Goal: Information Seeking & Learning: Learn about a topic

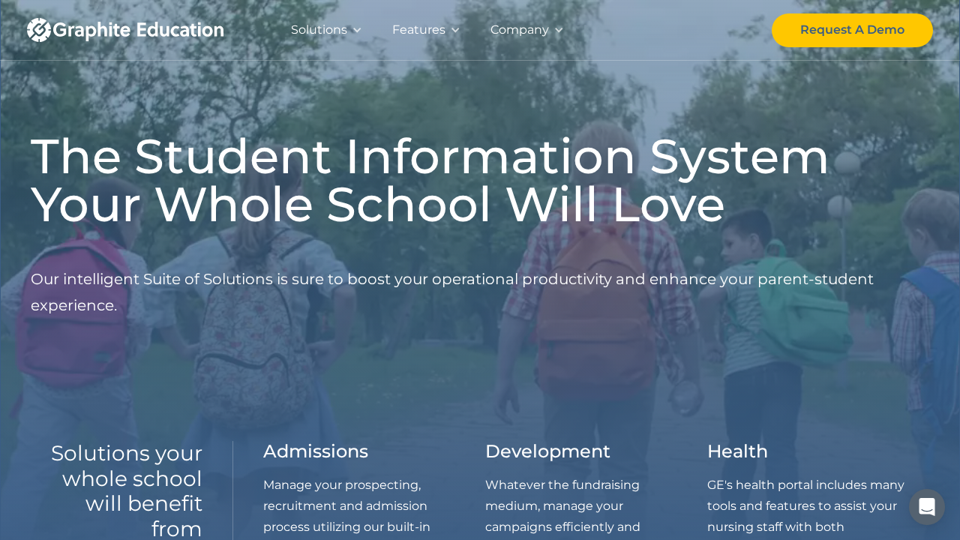
click at [565, 25] on div "Company" at bounding box center [526, 30] width 103 height 60
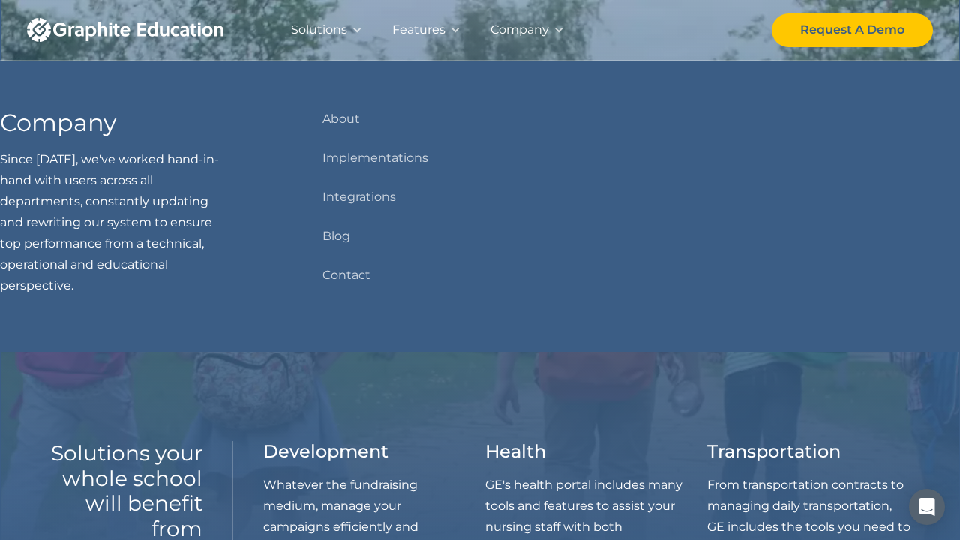
click at [400, 35] on div "Features" at bounding box center [418, 29] width 53 height 21
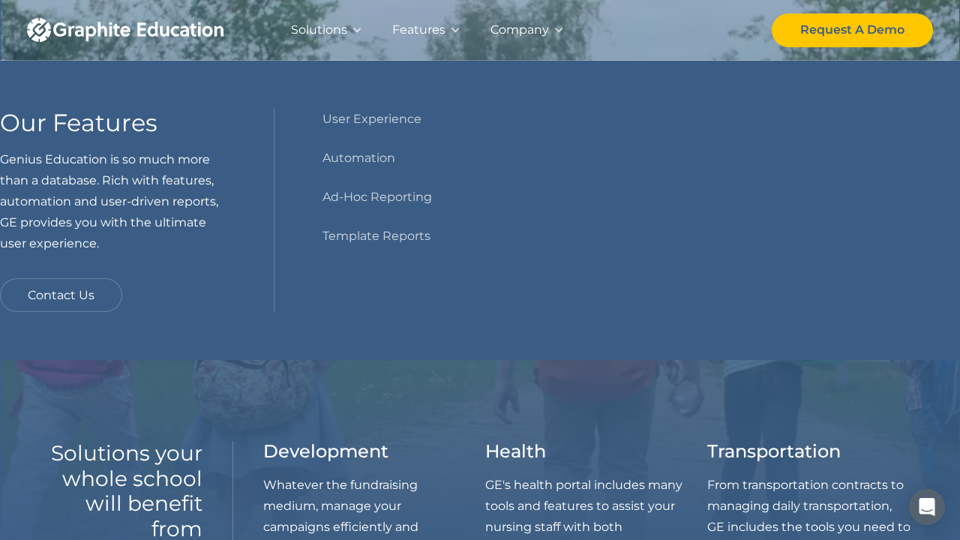
click at [346, 28] on div "Solutions" at bounding box center [319, 29] width 56 height 21
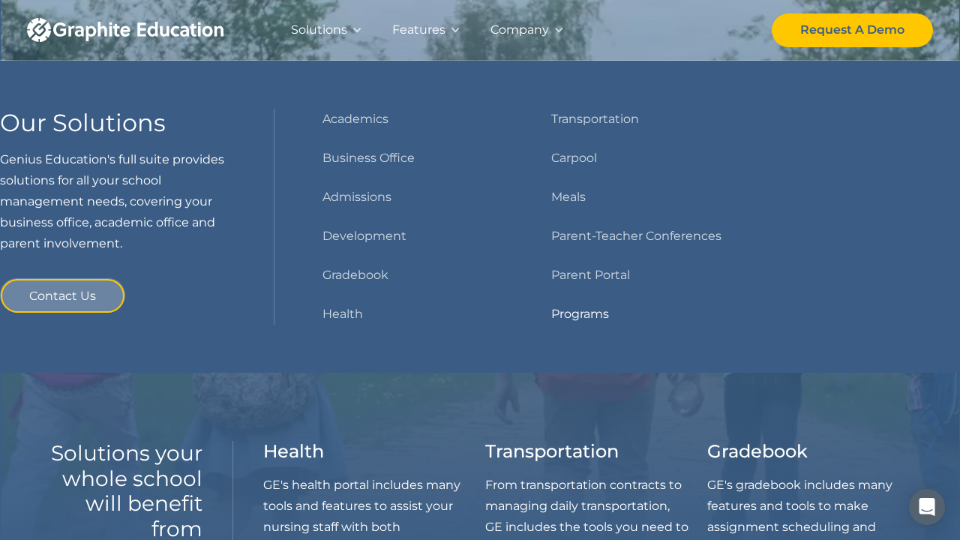
click at [559, 308] on link "Programs" at bounding box center [580, 314] width 58 height 21
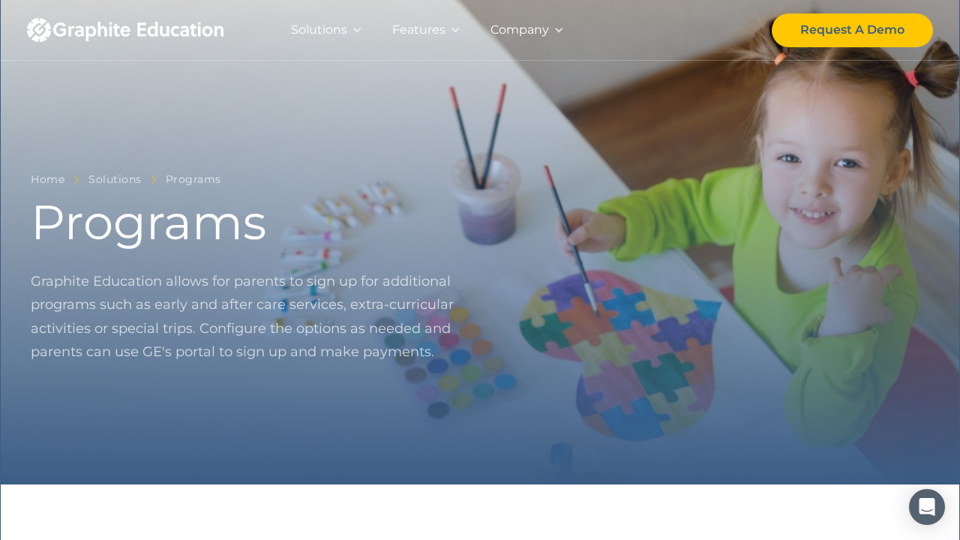
click at [336, 32] on div "Solutions" at bounding box center [319, 29] width 56 height 21
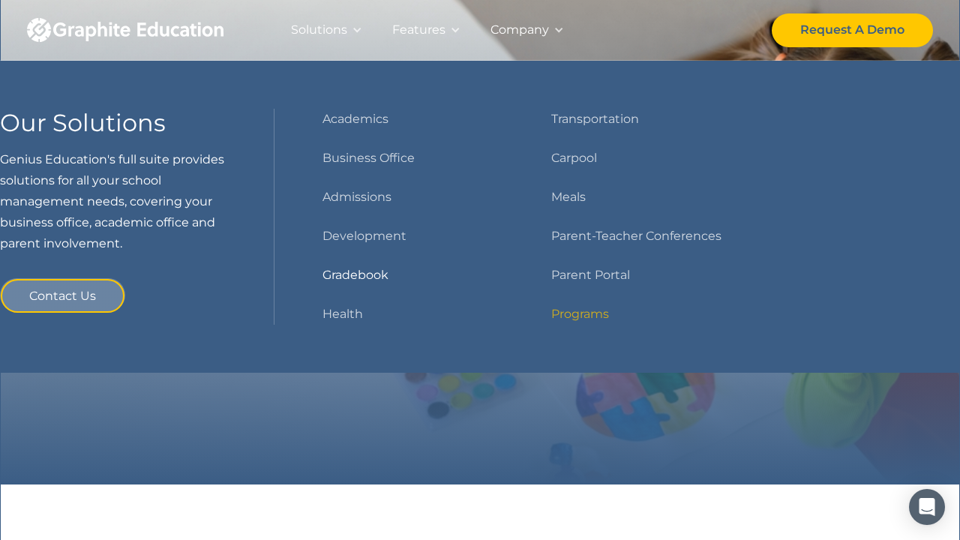
click at [364, 271] on link "Gradebook" at bounding box center [355, 275] width 66 height 21
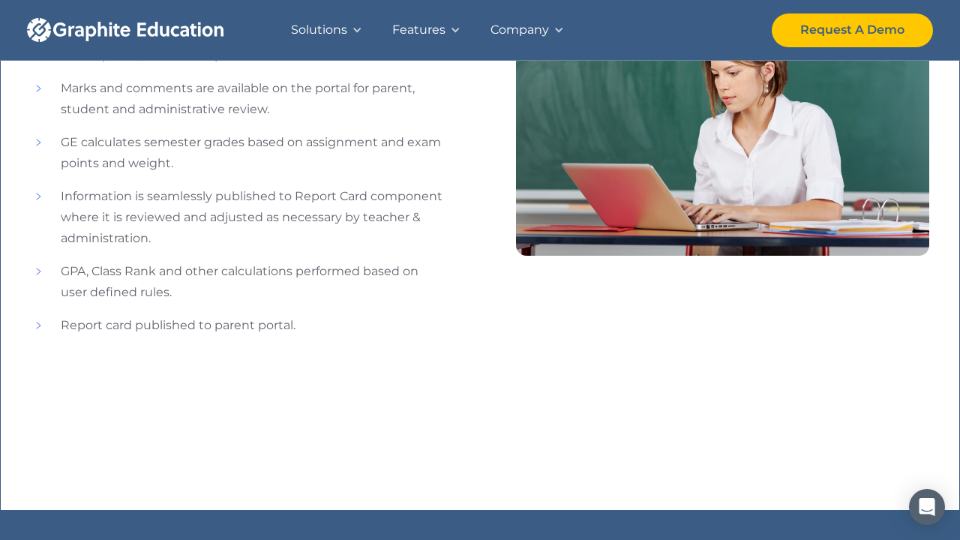
scroll to position [1701, 0]
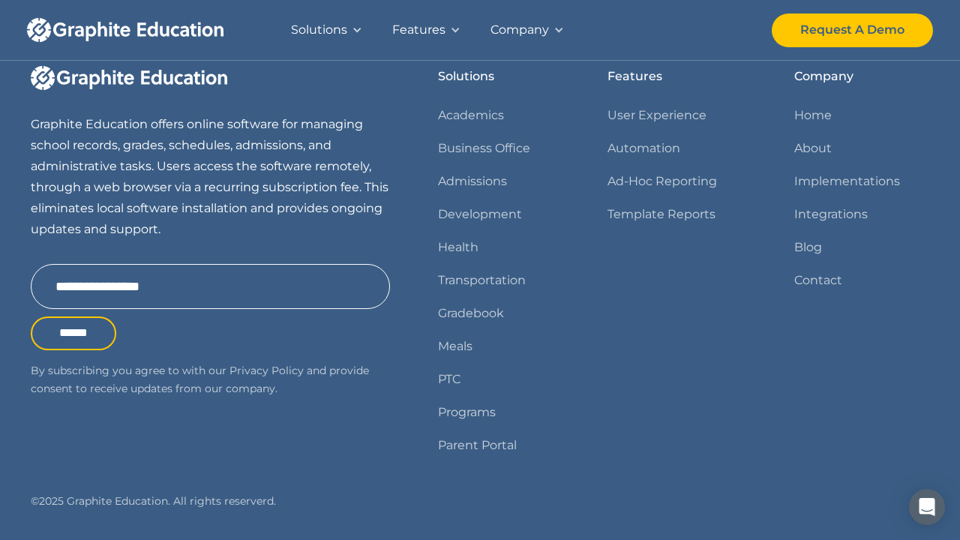
click at [729, 284] on div "Features User Experience Automation Ad-Hoc Reporting Template Reports" at bounding box center [676, 267] width 139 height 402
